Goal: Transaction & Acquisition: Purchase product/service

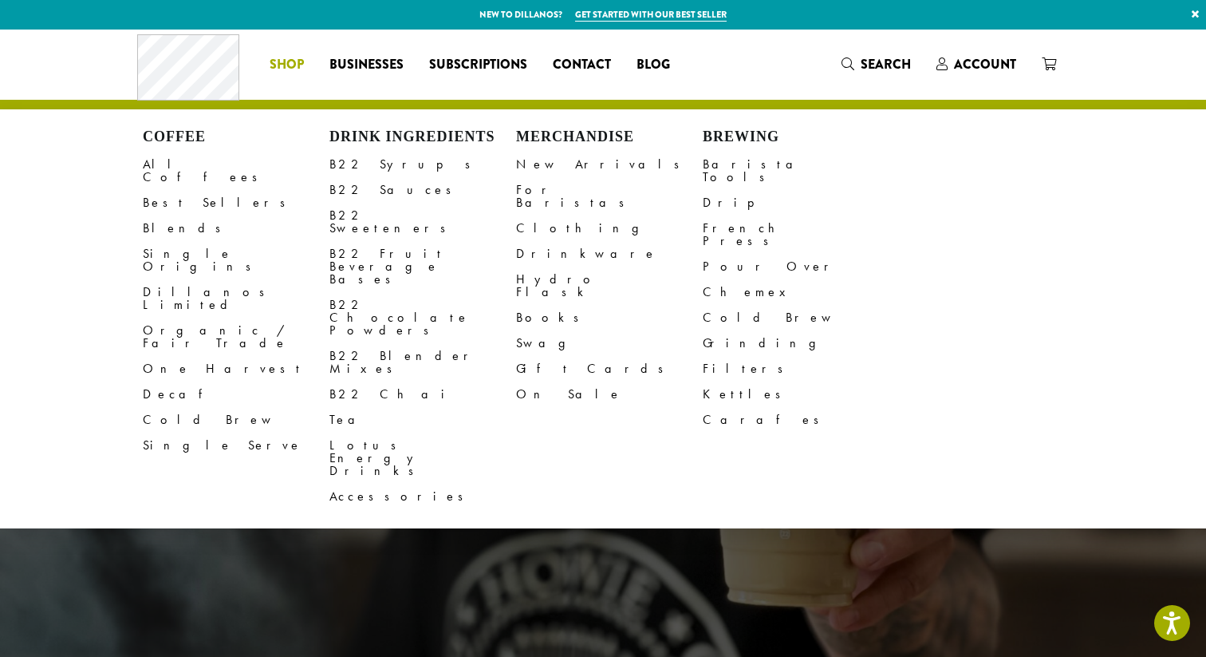
click at [289, 60] on li "Coffee All Coffees Best Sellers Blends Single Origins Dillanos Limited Organic …" at bounding box center [287, 65] width 60 height 26
click at [175, 170] on link "All Coffees" at bounding box center [236, 171] width 187 height 38
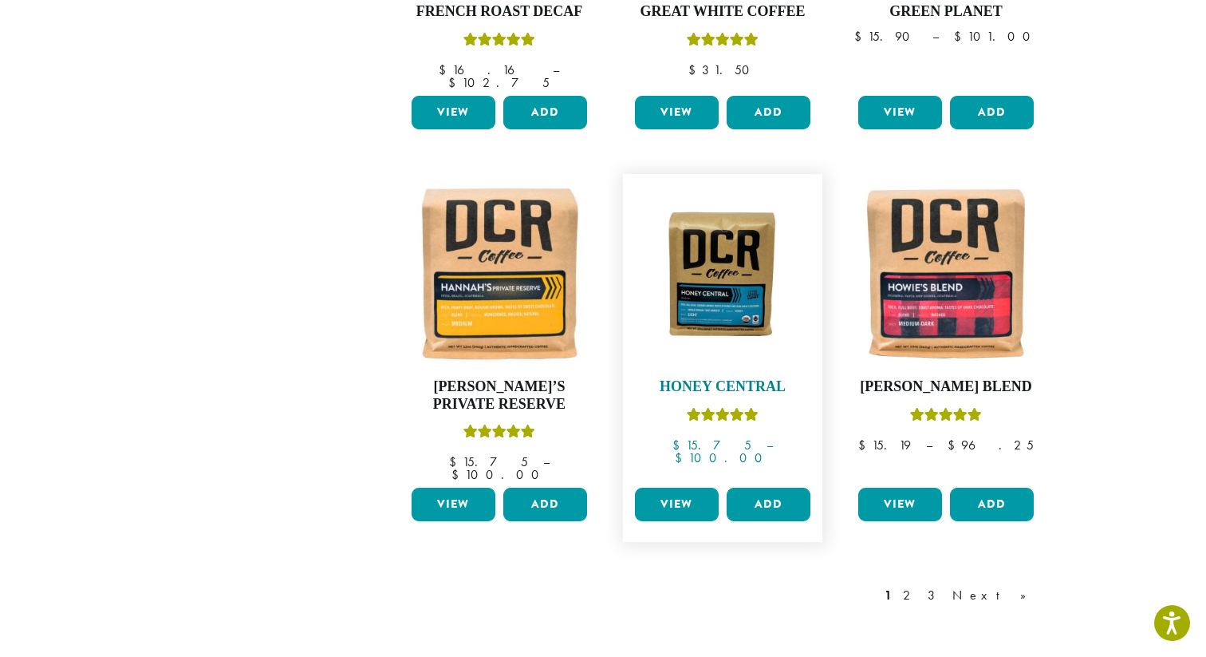
scroll to position [1210, 0]
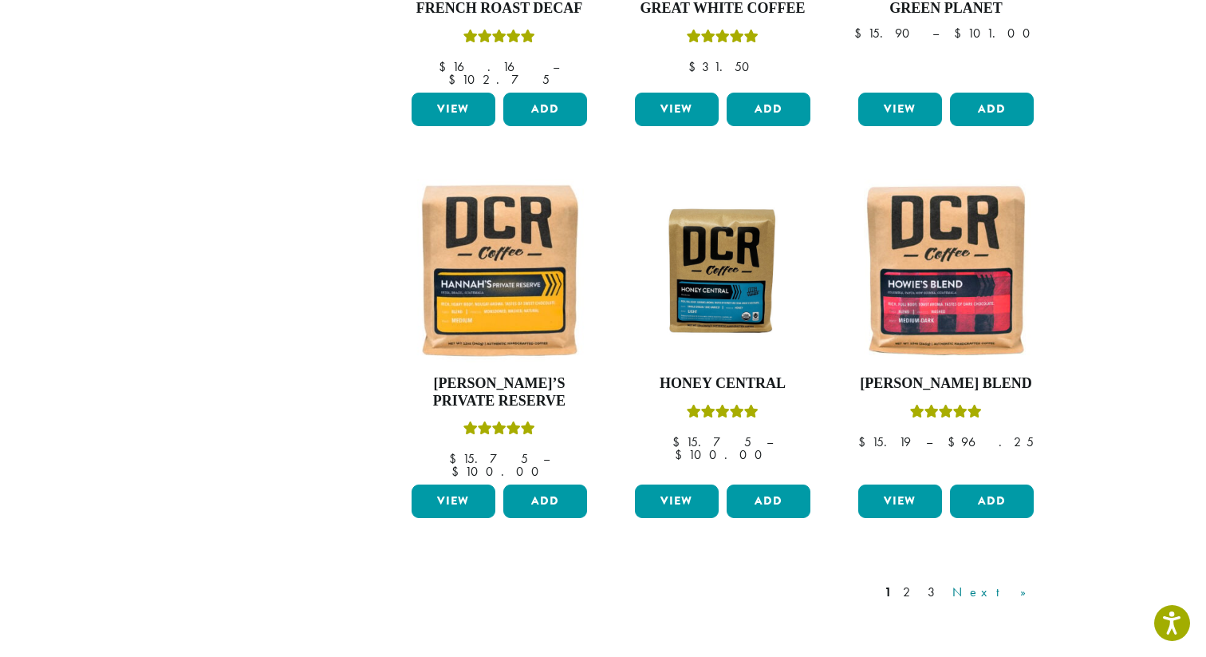
click at [1028, 582] on link "Next »" at bounding box center [995, 591] width 92 height 19
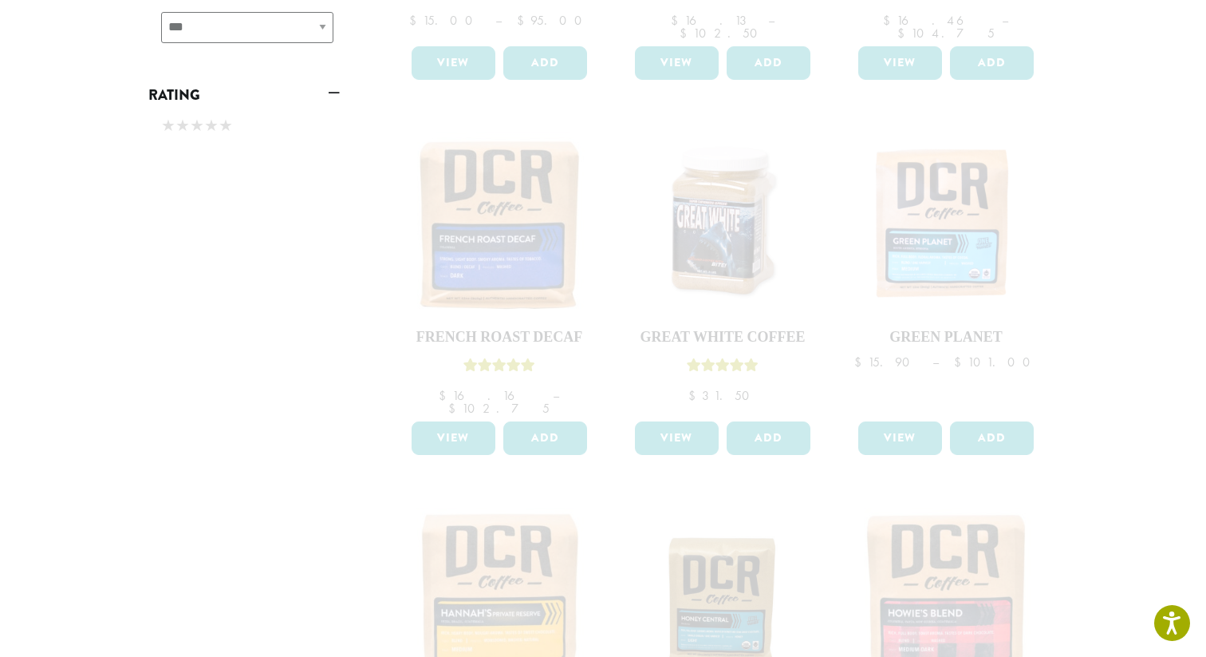
scroll to position [884, 0]
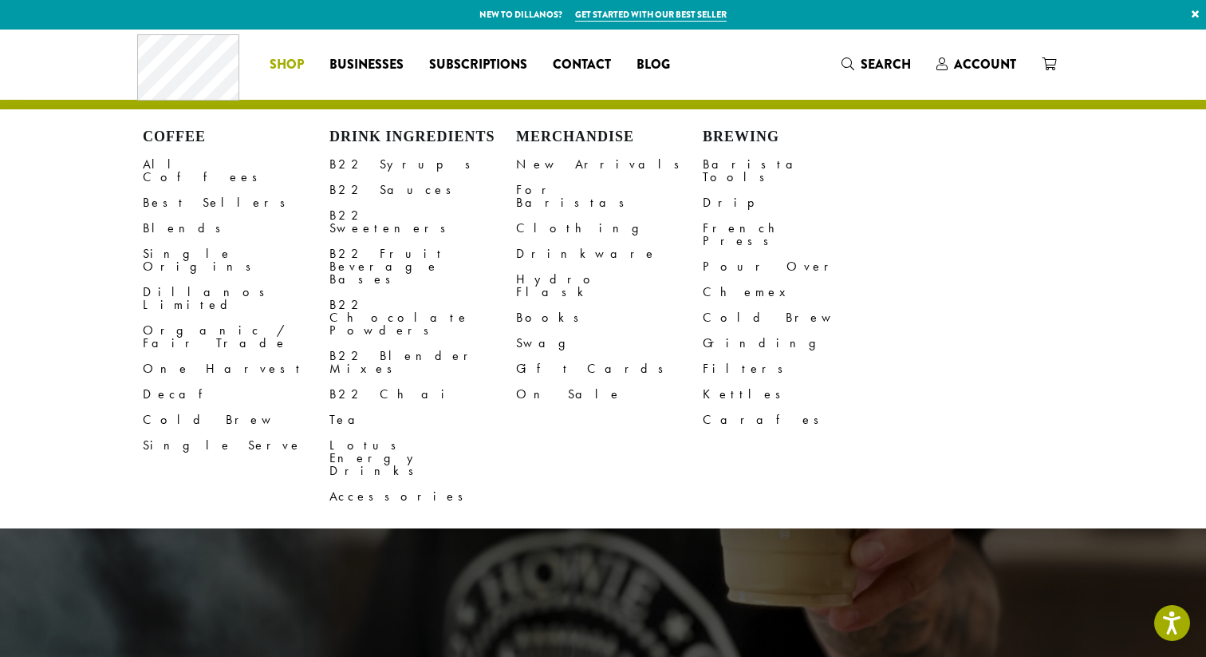
click at [294, 64] on span "Shop" at bounding box center [287, 65] width 34 height 20
